Goal: Transaction & Acquisition: Book appointment/travel/reservation

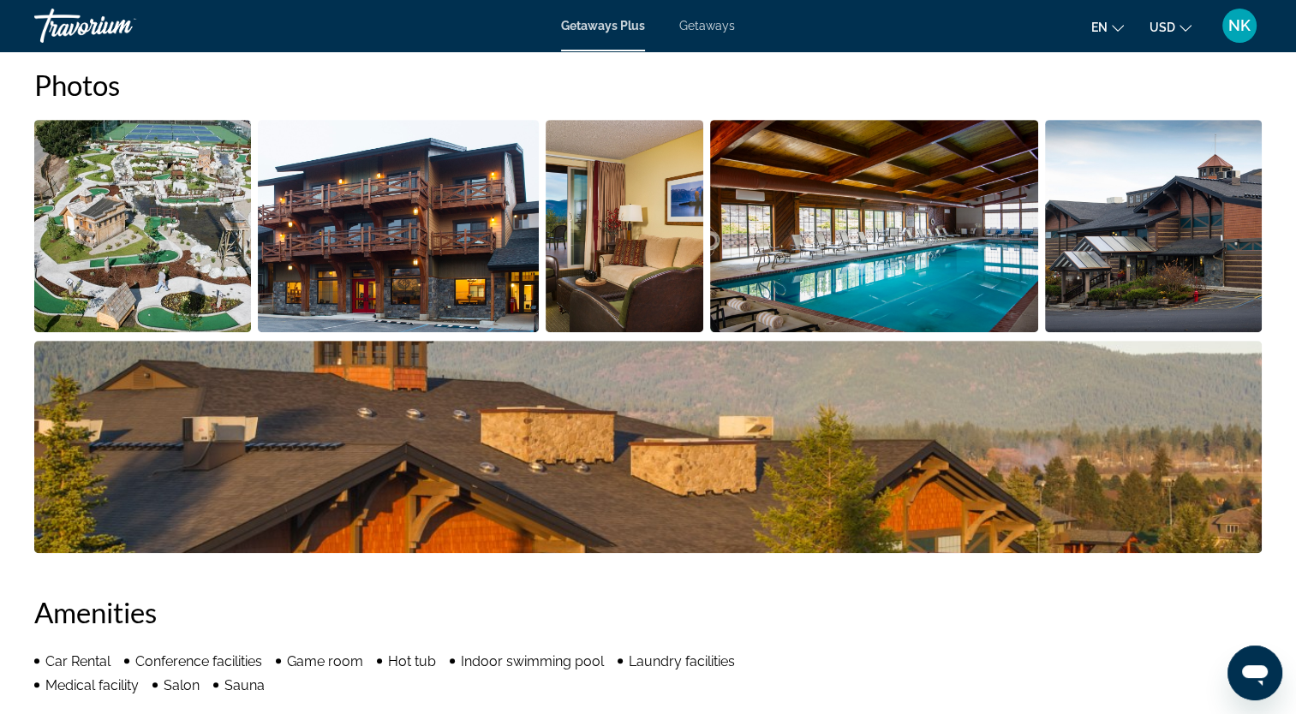
click at [720, 25] on span "Getaways" at bounding box center [707, 26] width 56 height 14
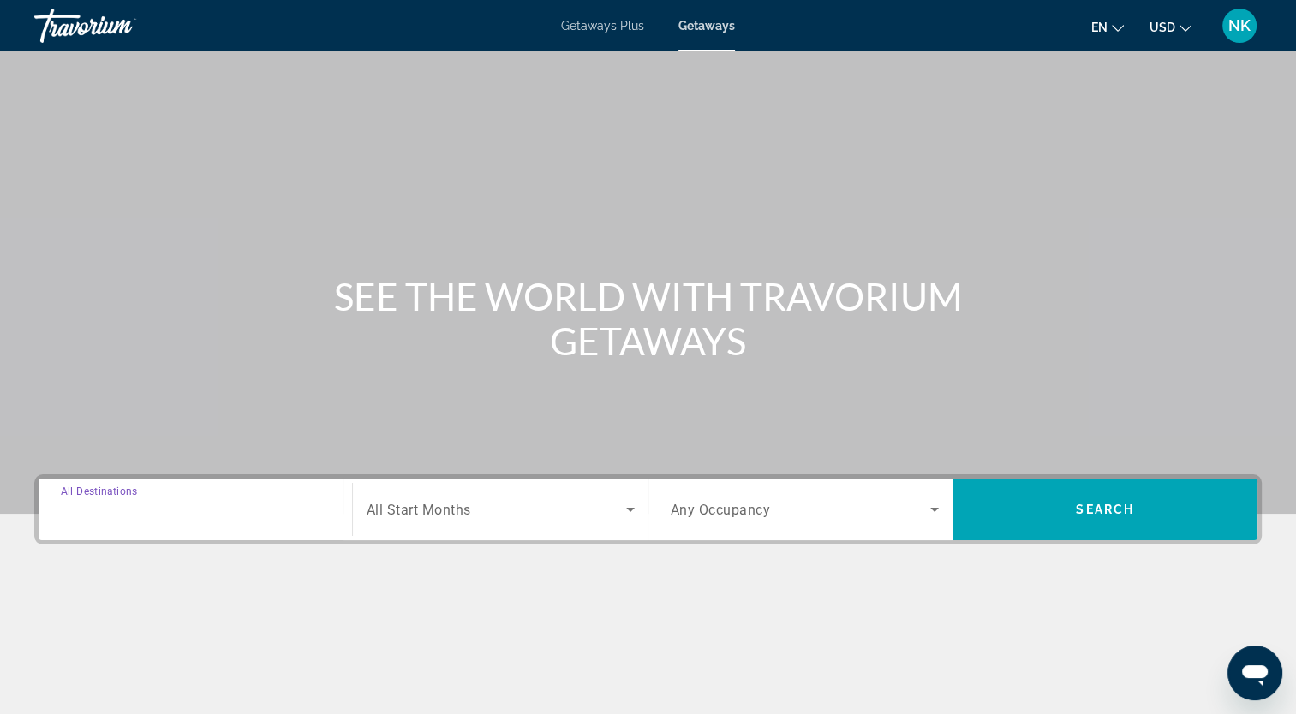
click at [109, 500] on input "Destination All Destinations" at bounding box center [195, 510] width 269 height 21
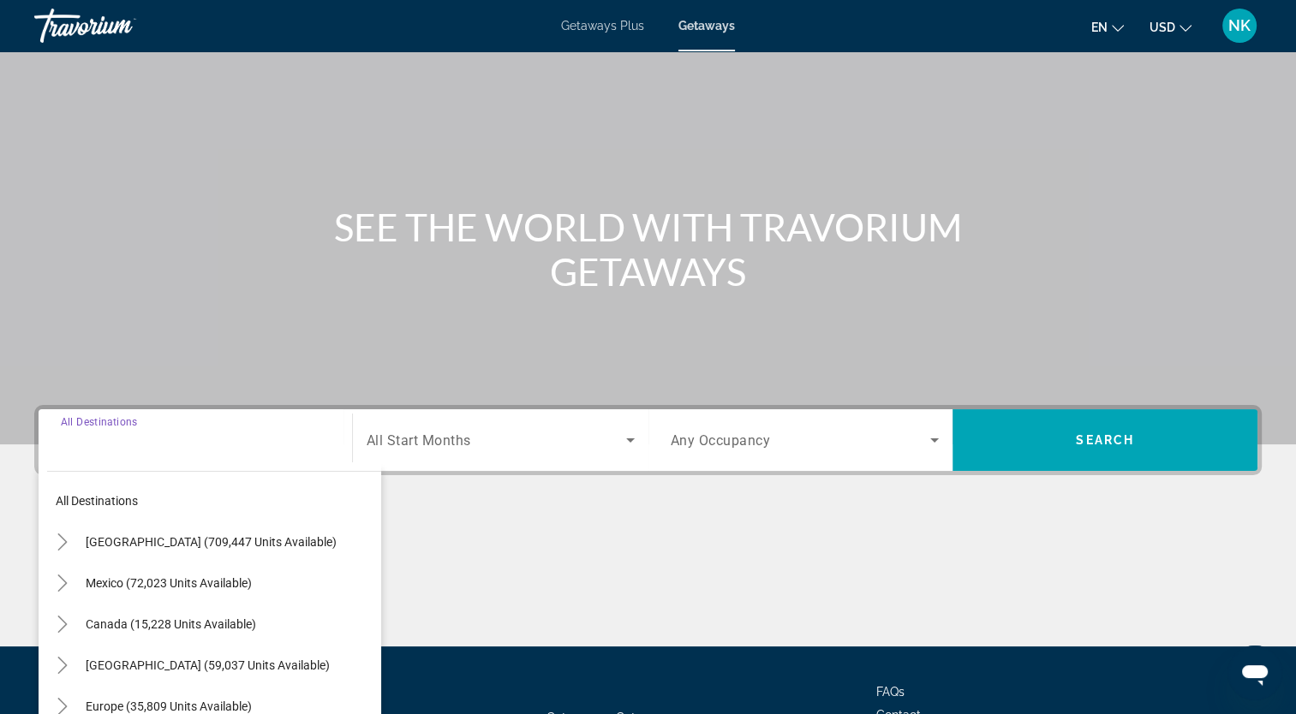
scroll to position [211, 0]
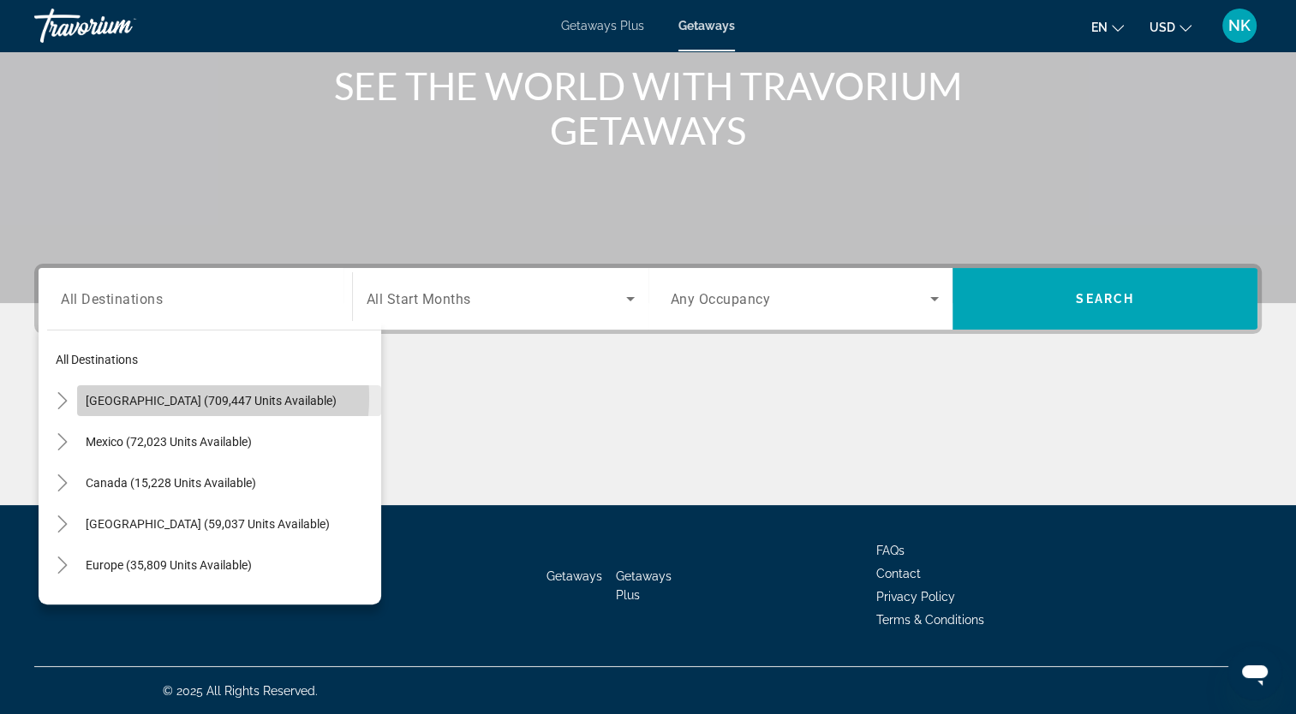
click at [188, 397] on span "[GEOGRAPHIC_DATA] (709,447 units available)" at bounding box center [211, 401] width 251 height 14
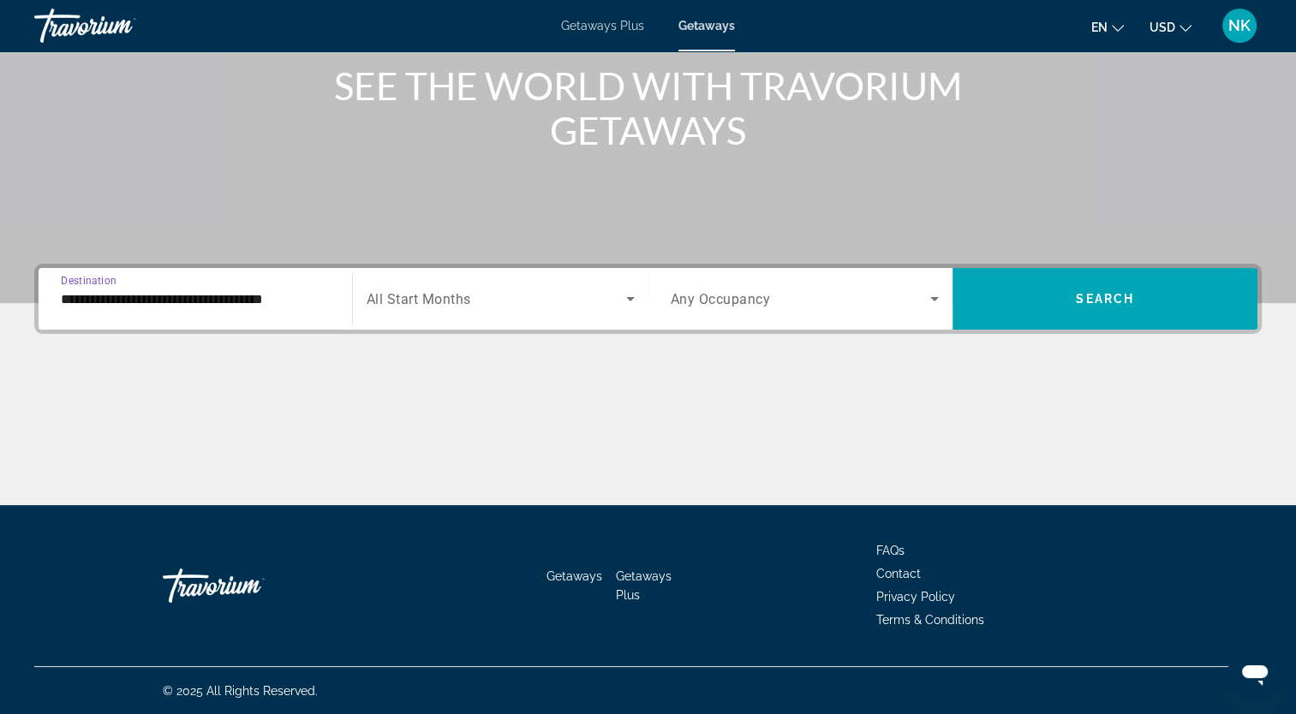
click at [248, 303] on input "**********" at bounding box center [195, 300] width 269 height 21
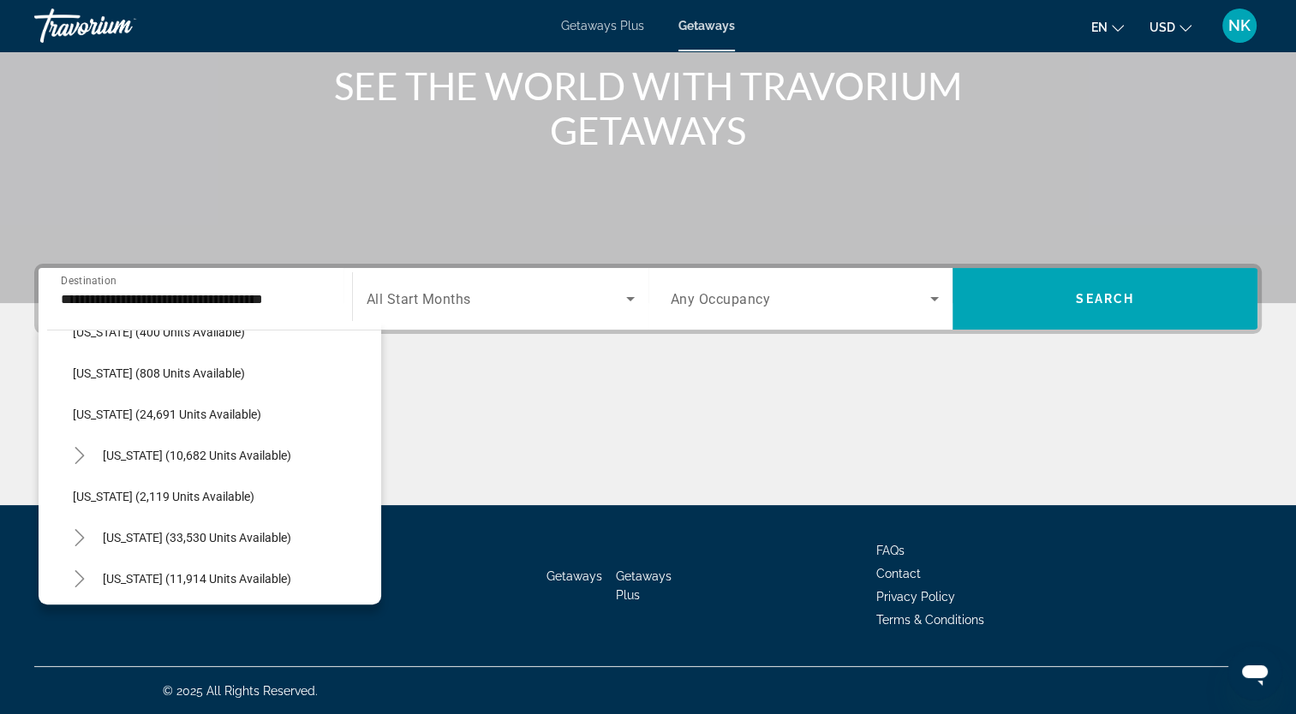
scroll to position [1335, 0]
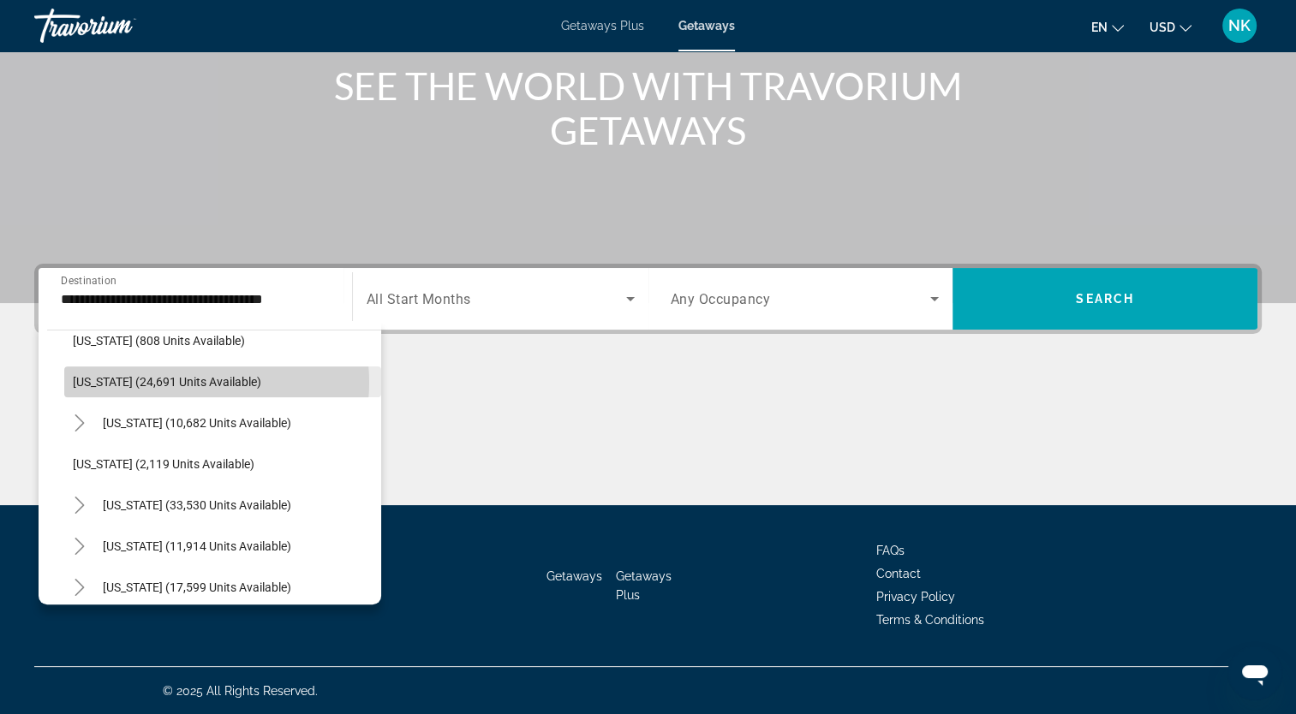
click at [184, 381] on span "[US_STATE] (24,691 units available)" at bounding box center [167, 382] width 188 height 14
type input "**********"
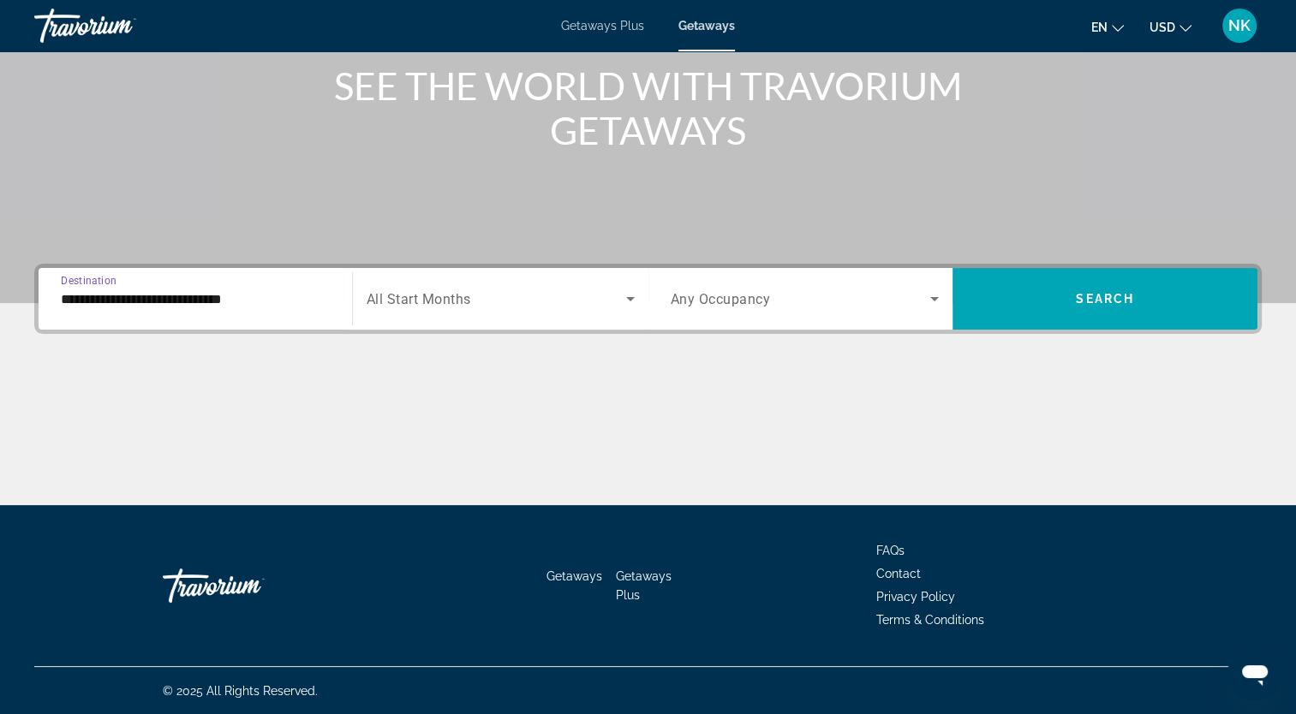
click at [416, 298] on span "All Start Months" at bounding box center [419, 299] width 105 height 16
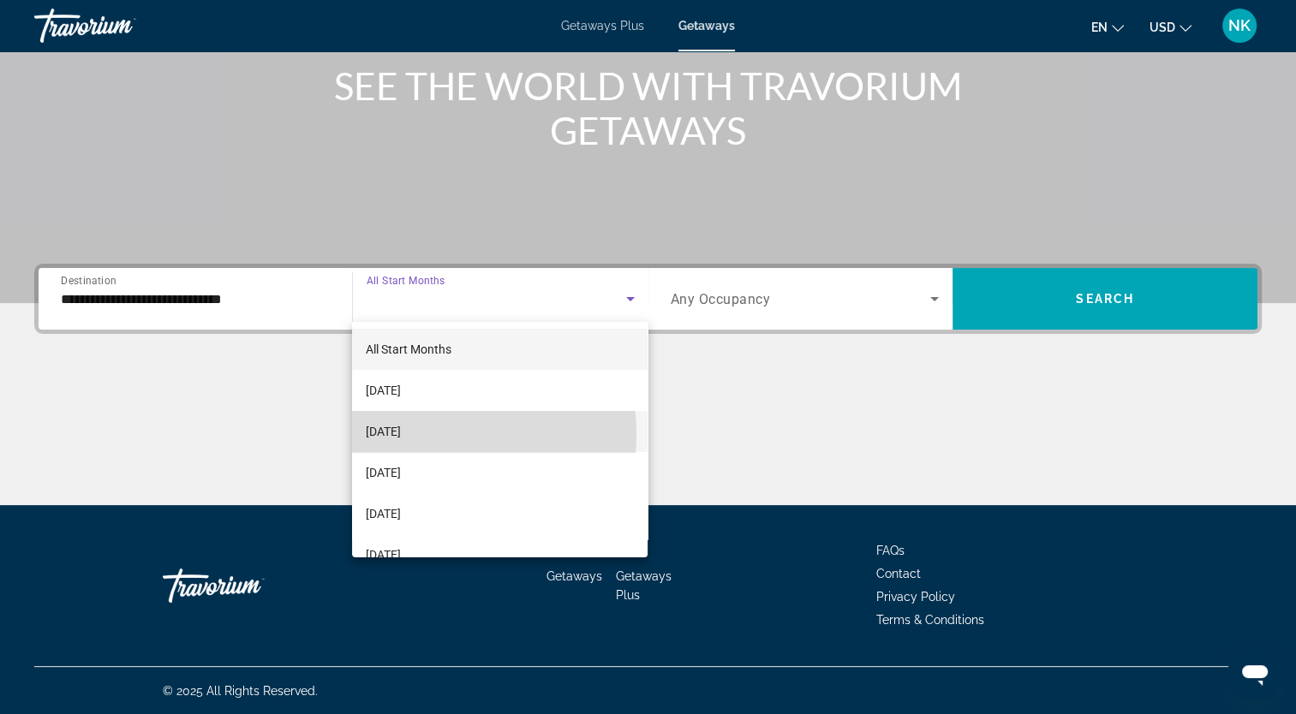
click at [401, 434] on span "[DATE]" at bounding box center [383, 431] width 35 height 21
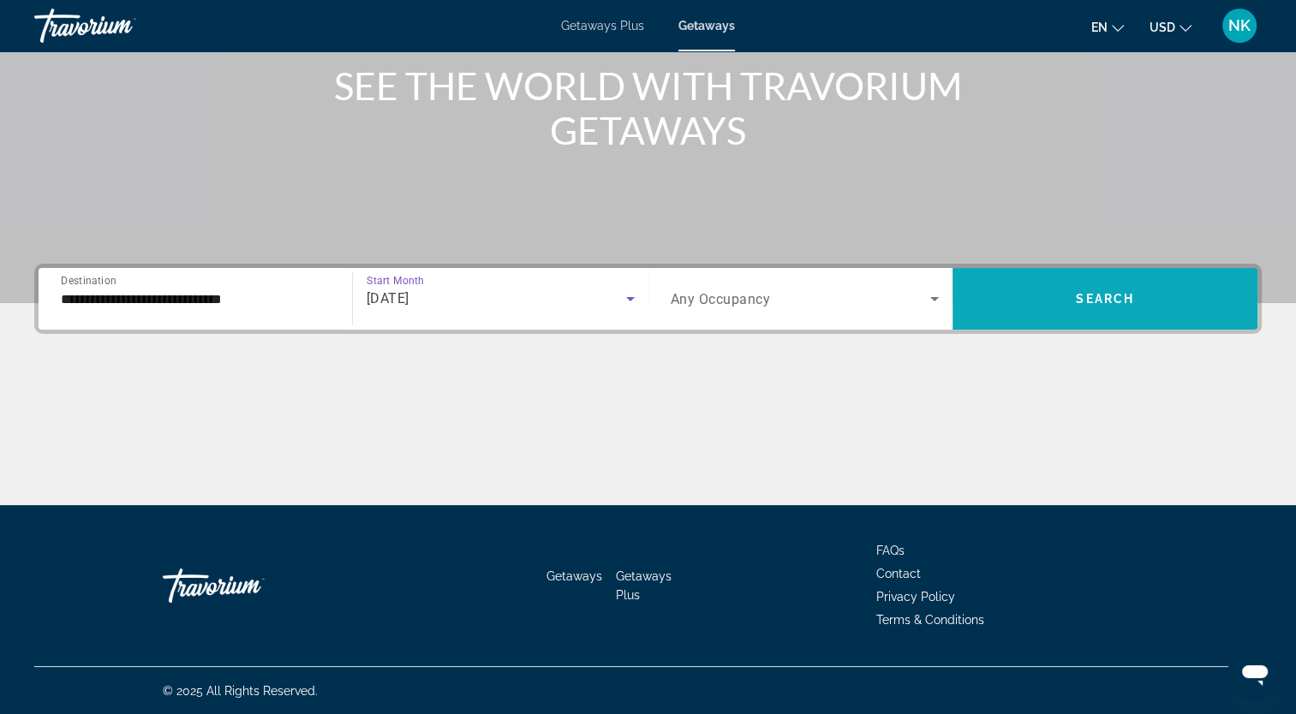
click at [1021, 293] on span "Search widget" at bounding box center [1105, 298] width 305 height 41
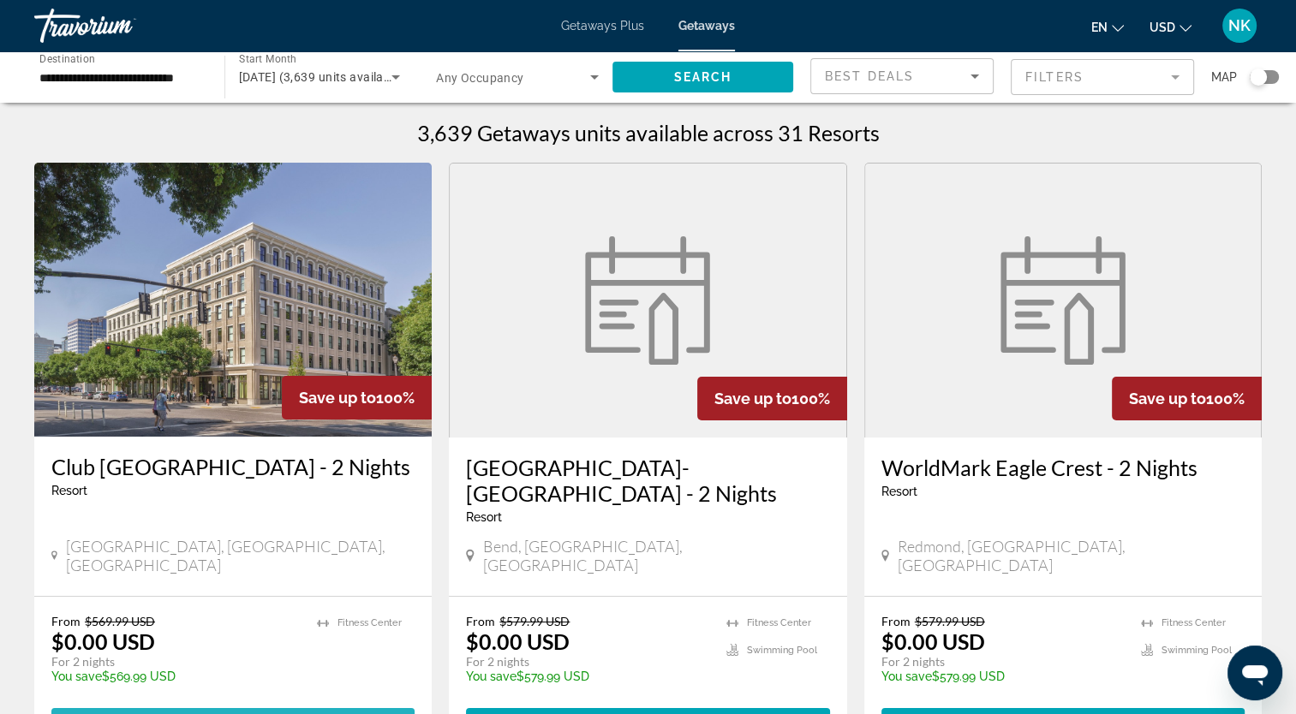
click at [253, 714] on span "14 units" at bounding box center [287, 724] width 68 height 14
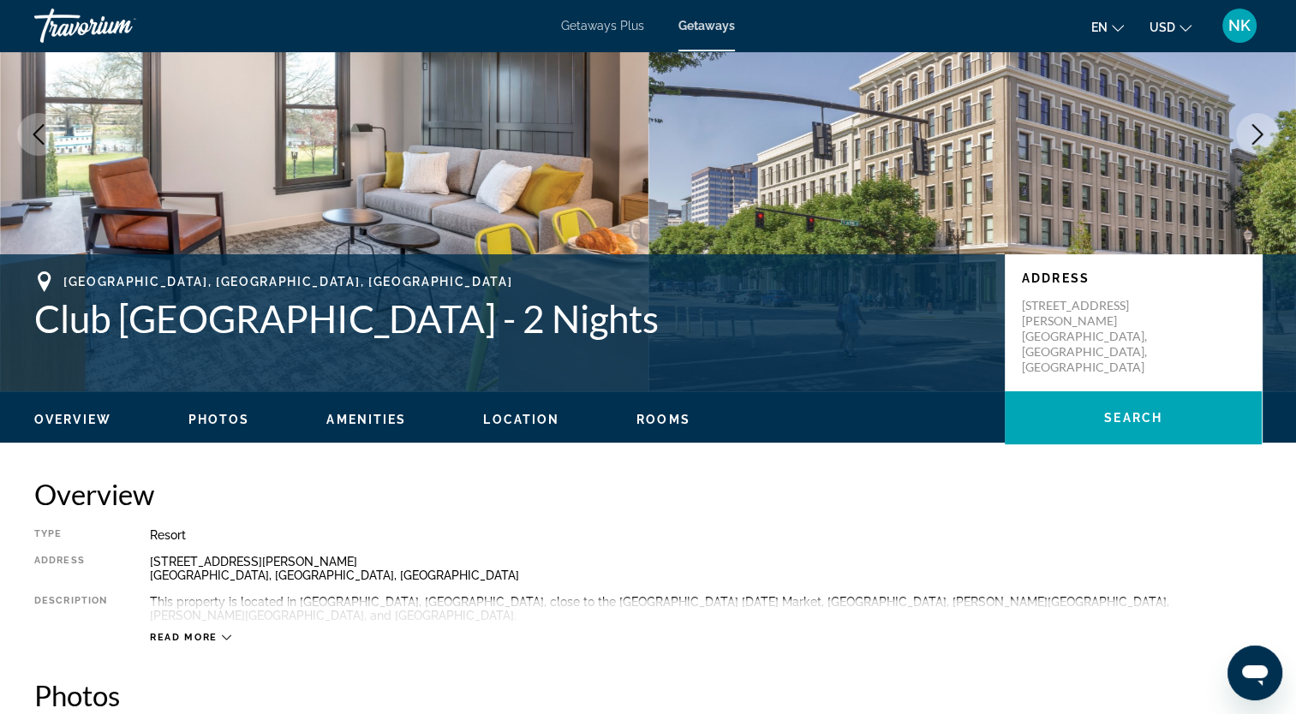
scroll to position [206, 0]
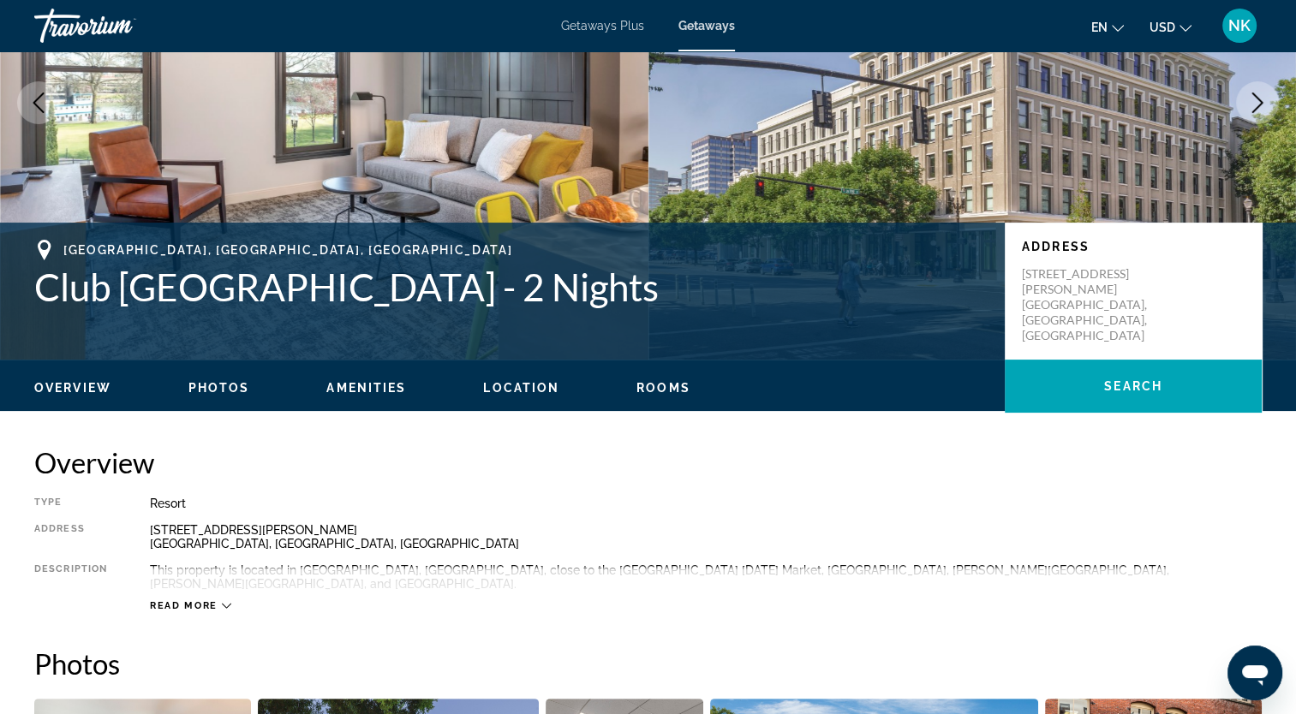
click at [669, 389] on span "Rooms" at bounding box center [664, 388] width 54 height 14
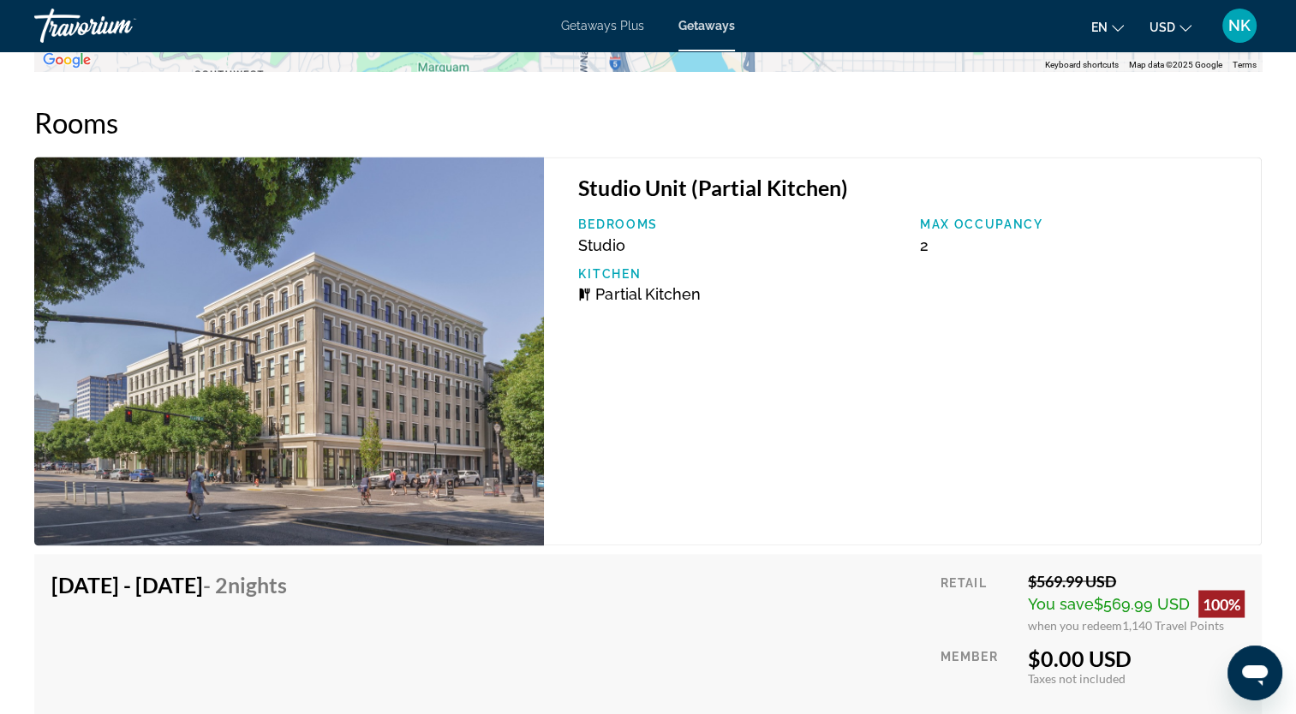
scroll to position [2040, 0]
